Goal: Task Accomplishment & Management: Manage account settings

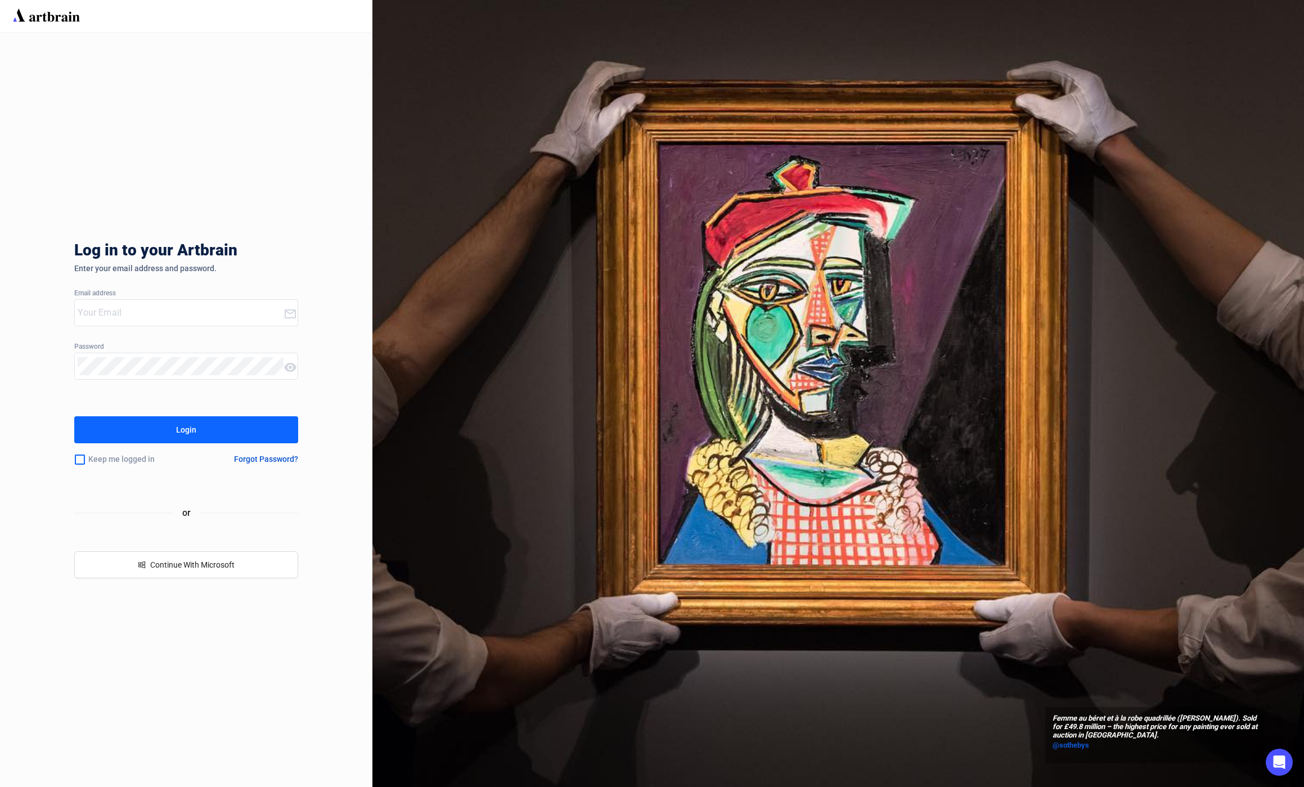
click at [129, 315] on input "email" at bounding box center [180, 313] width 205 height 18
